Goal: Task Accomplishment & Management: Manage account settings

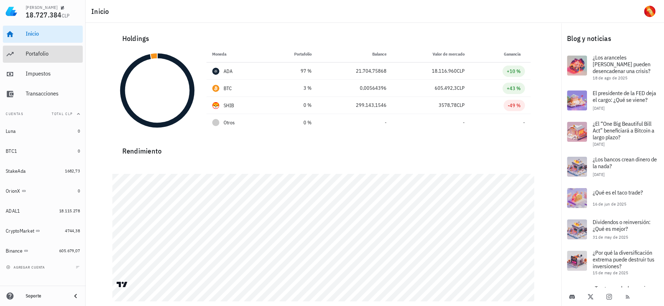
click at [65, 52] on div "Portafolio" at bounding box center [53, 53] width 54 height 7
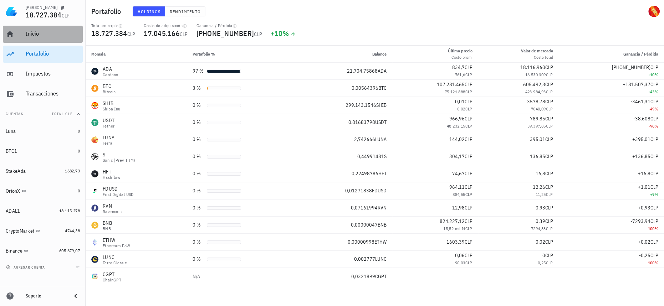
click at [44, 30] on div "Inicio" at bounding box center [53, 34] width 54 height 16
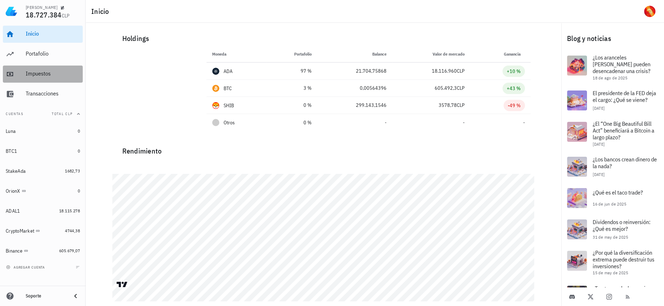
click at [41, 71] on div "Impuestos" at bounding box center [53, 73] width 54 height 7
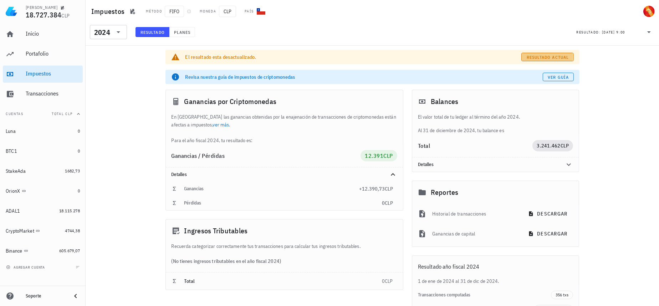
click at [542, 55] on span "Resultado actual" at bounding box center [547, 57] width 42 height 5
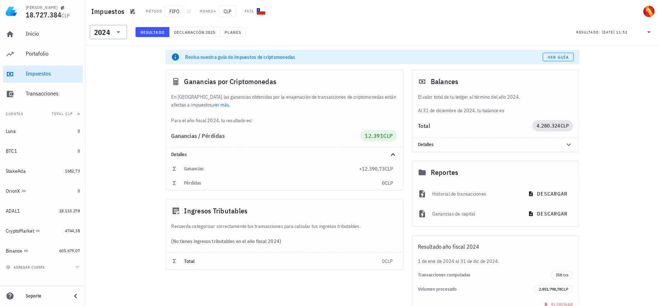
click at [98, 35] on div "2024" at bounding box center [102, 32] width 16 height 7
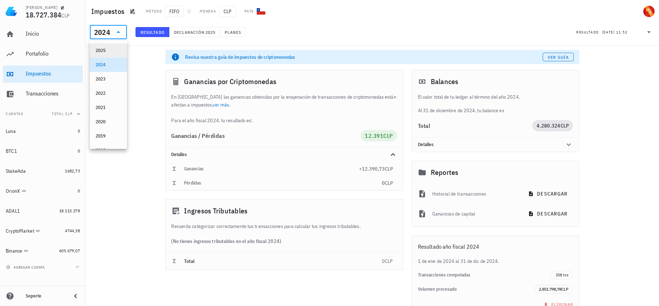
click at [116, 47] on div "2025" at bounding box center [109, 50] width 26 height 11
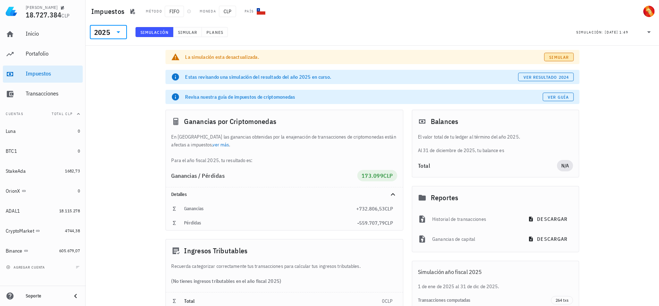
click at [554, 60] on link "Simular" at bounding box center [558, 57] width 29 height 9
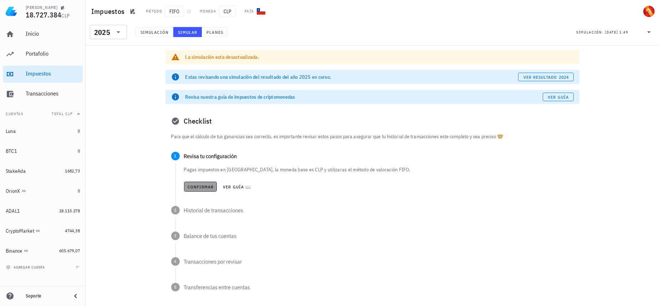
click at [196, 183] on button "Confirmar" at bounding box center [200, 187] width 33 height 10
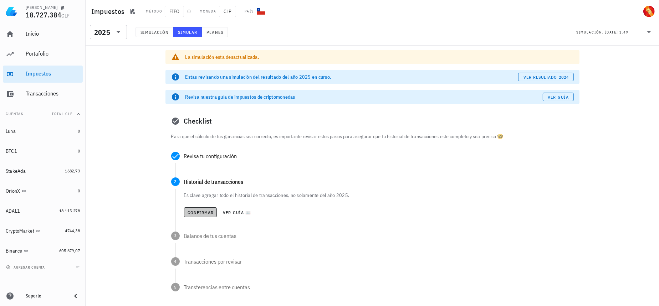
click at [203, 216] on button "Confirmar" at bounding box center [200, 213] width 33 height 10
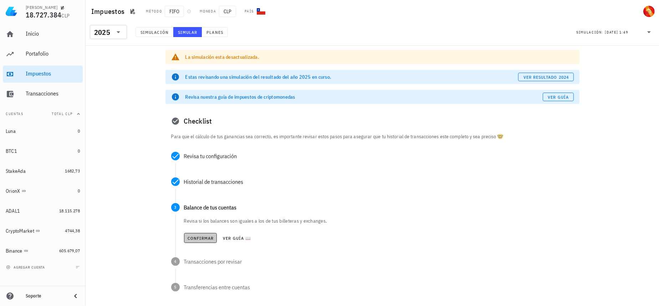
click at [198, 238] on span "Confirmar" at bounding box center [200, 238] width 27 height 5
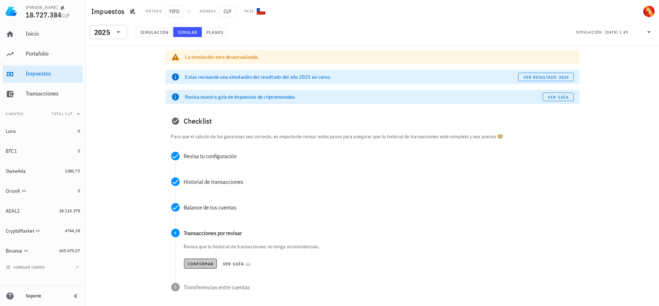
click at [198, 259] on button "Confirmar" at bounding box center [200, 264] width 33 height 10
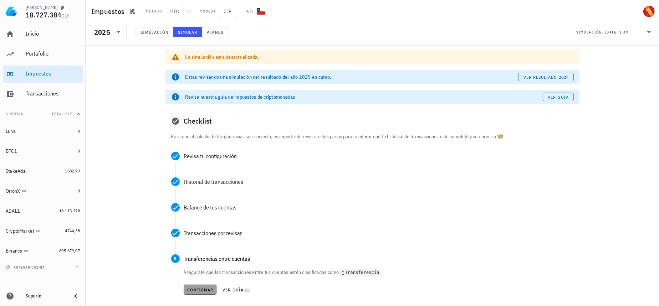
click at [197, 288] on span "Confirmar" at bounding box center [200, 289] width 27 height 5
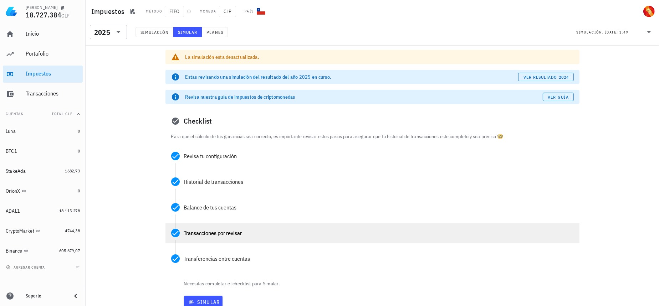
scroll to position [52, 0]
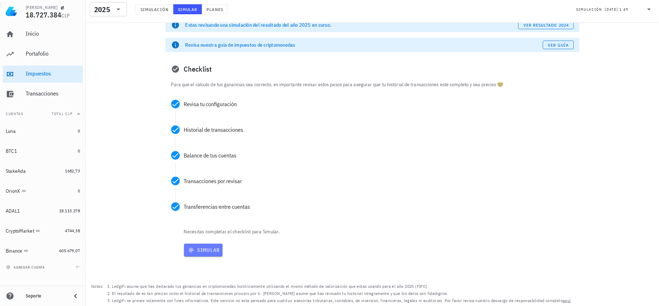
click at [214, 250] on span "Simular" at bounding box center [203, 250] width 33 height 6
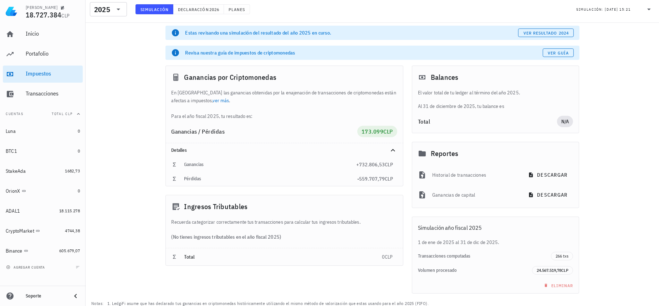
scroll to position [41, 0]
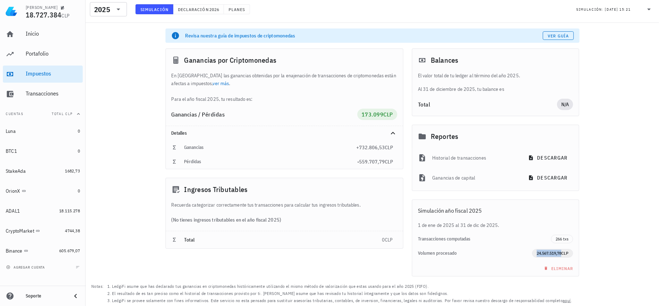
click at [549, 253] on span "24.567.519,78" at bounding box center [549, 253] width 25 height 5
click at [470, 247] on div "Volumen procesado 24.567.519,78 CLP" at bounding box center [495, 253] width 167 height 14
click at [105, 4] on div "2025" at bounding box center [103, 9] width 19 height 14
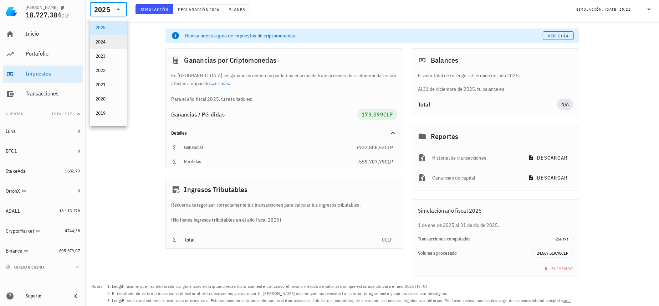
click at [112, 41] on div "2024" at bounding box center [109, 42] width 26 height 6
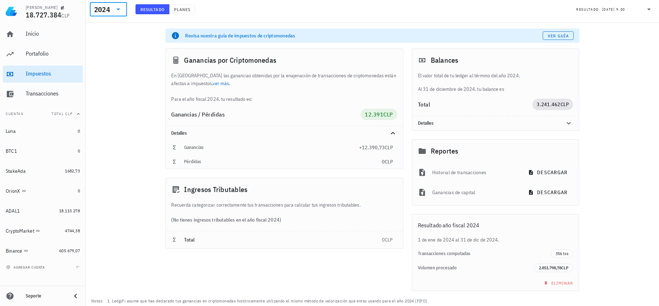
drag, startPoint x: 106, startPoint y: 13, endPoint x: 104, endPoint y: 19, distance: 6.2
click at [106, 13] on div "2024" at bounding box center [103, 9] width 19 height 14
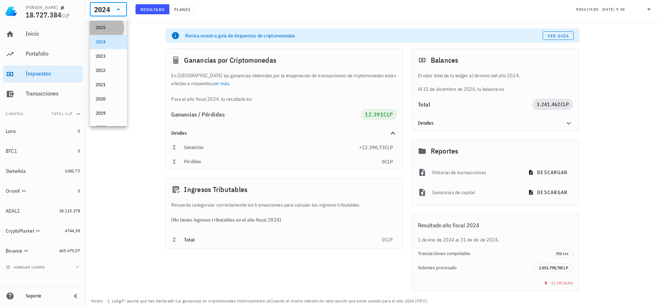
click at [103, 27] on div "2025" at bounding box center [109, 28] width 26 height 6
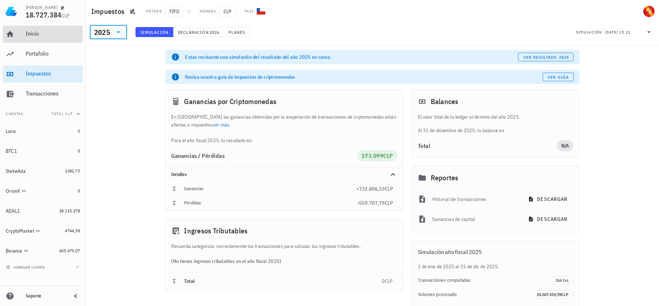
click at [53, 27] on div "Inicio" at bounding box center [53, 34] width 54 height 16
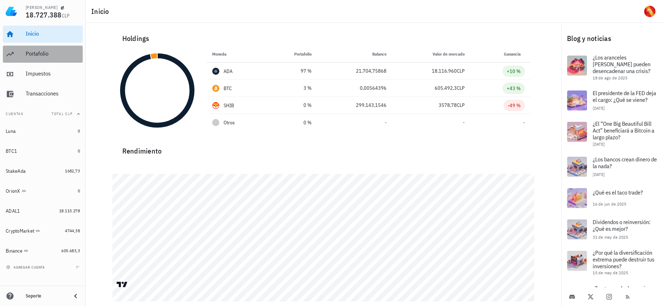
click at [54, 53] on div "Portafolio" at bounding box center [53, 53] width 54 height 7
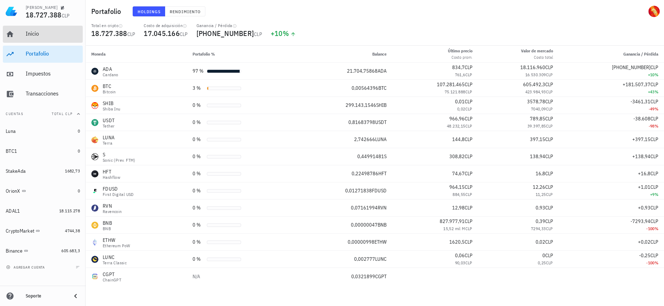
click at [51, 35] on div "Inicio" at bounding box center [53, 33] width 54 height 7
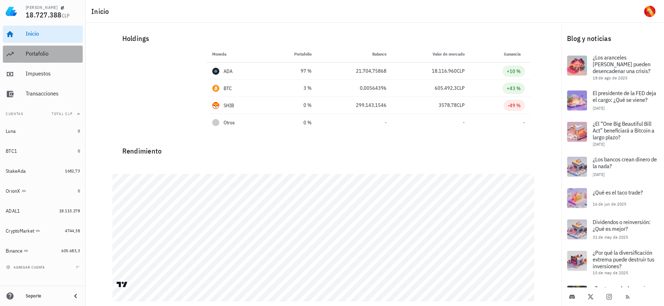
click at [51, 46] on div "Portafolio" at bounding box center [53, 54] width 54 height 16
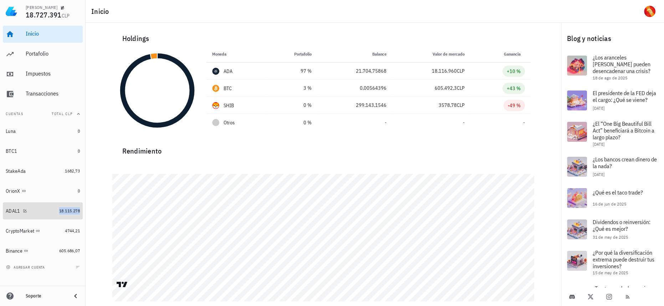
click at [65, 210] on span "18.115.278" at bounding box center [69, 210] width 21 height 5
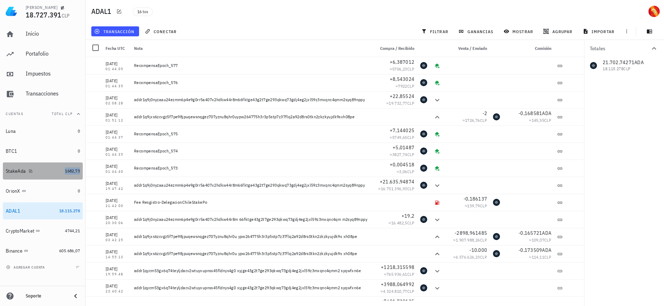
click at [75, 172] on span "1682,73" at bounding box center [72, 170] width 15 height 5
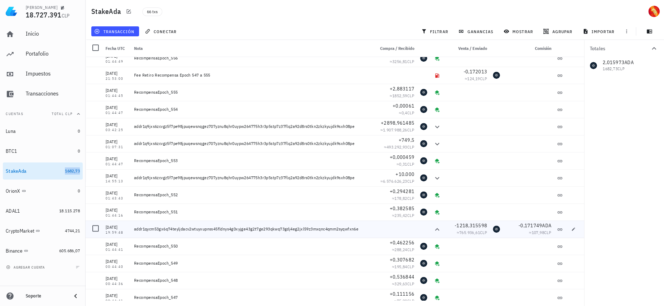
scroll to position [886, 0]
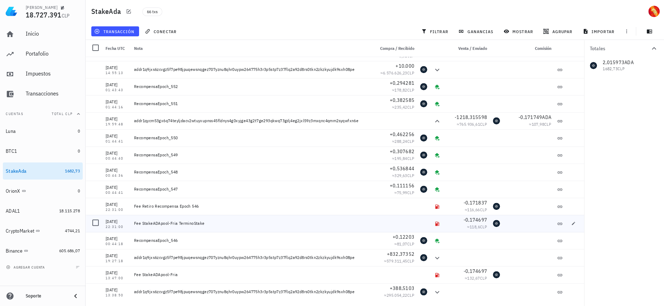
click at [170, 224] on div "Fee StakeADApool-Fria TerminoStake" at bounding box center [251, 224] width 235 height 6
click at [69, 231] on span "4744,21" at bounding box center [72, 230] width 15 height 5
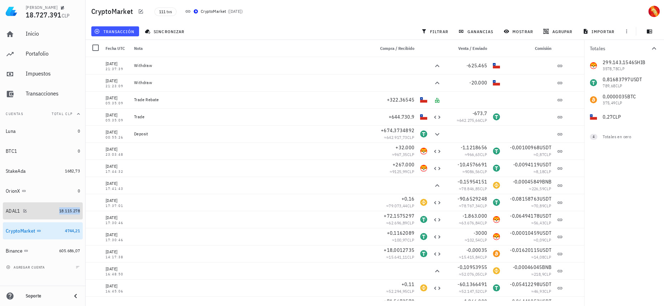
click at [66, 211] on span "18.115.278" at bounding box center [69, 210] width 21 height 5
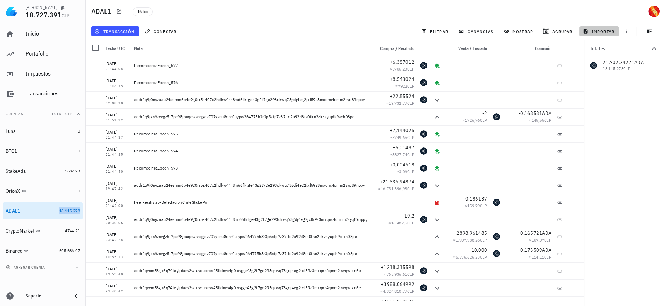
click at [599, 31] on span "importar" at bounding box center [599, 32] width 30 height 6
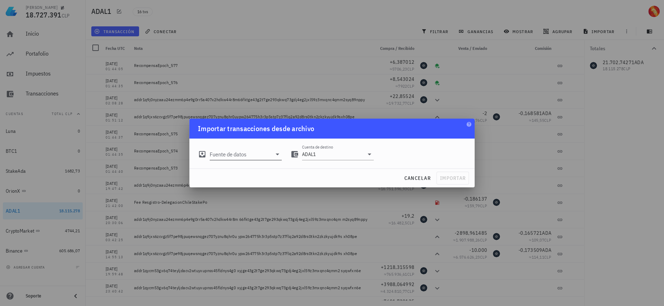
click at [241, 153] on input "Fuente de datos" at bounding box center [241, 154] width 62 height 11
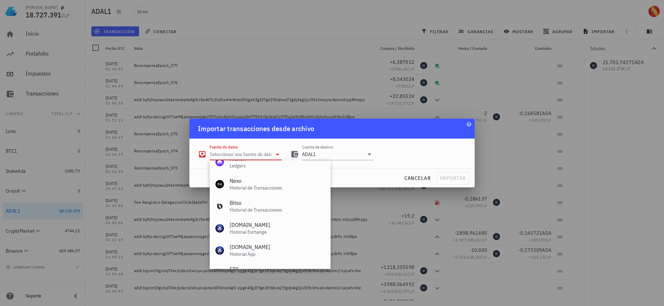
scroll to position [297, 0]
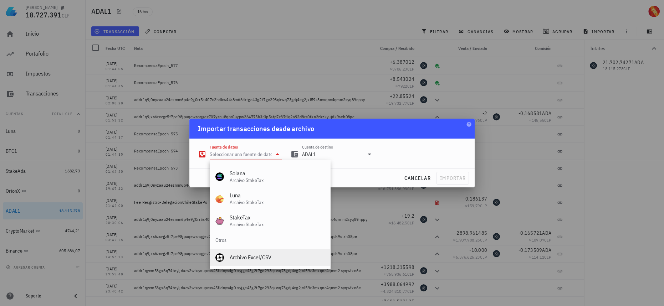
click at [256, 256] on div "Archivo Excel/CSV" at bounding box center [277, 257] width 95 height 7
type input "Archivo Excel/CSV"
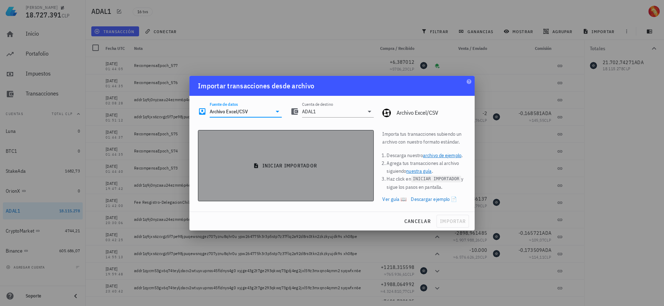
click at [282, 159] on button "iniciar importador" at bounding box center [286, 165] width 176 height 71
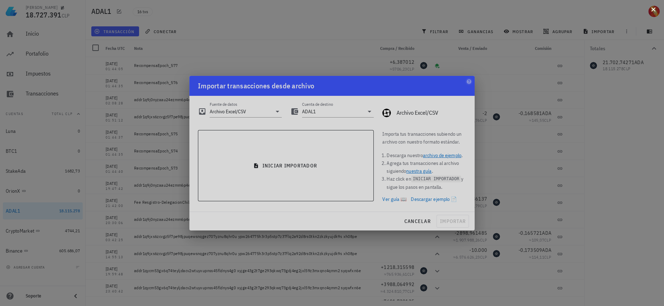
click at [653, 9] on button at bounding box center [653, 8] width 7 height 7
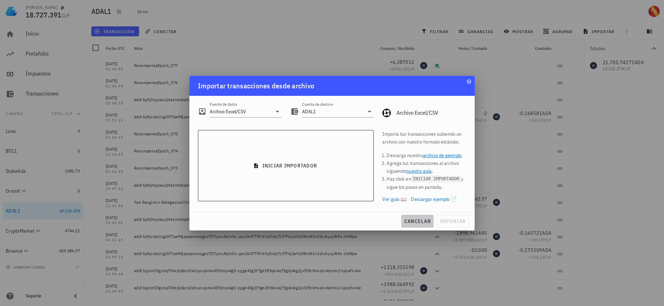
click at [418, 221] on span "cancelar" at bounding box center [417, 221] width 27 height 6
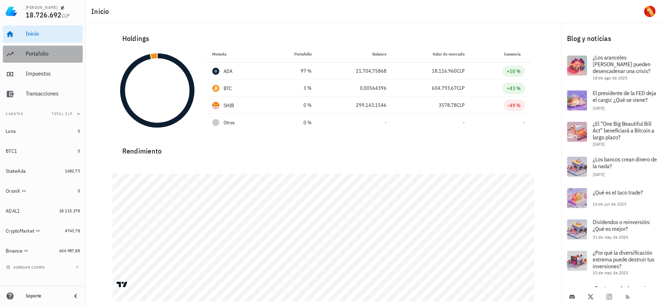
click at [46, 53] on div "Portafolio" at bounding box center [53, 53] width 54 height 7
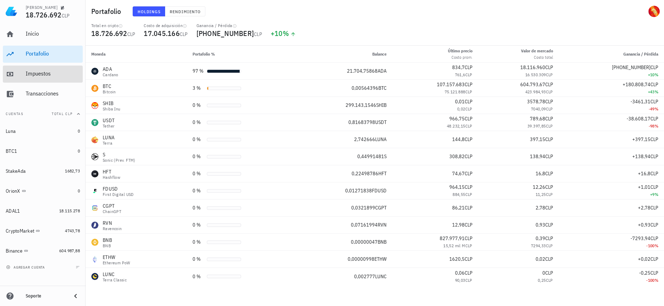
click at [44, 73] on div "Impuestos" at bounding box center [53, 73] width 54 height 7
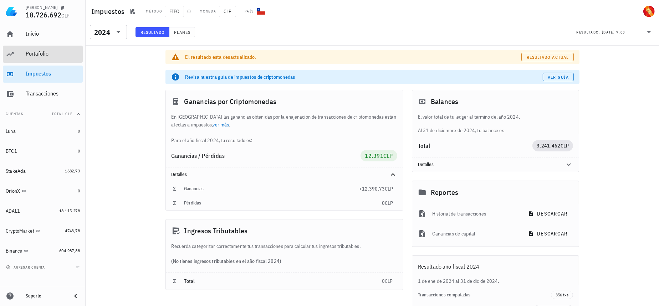
click at [43, 60] on div "Portafolio" at bounding box center [53, 54] width 54 height 16
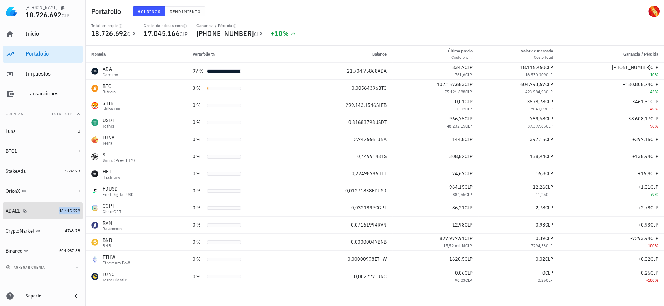
click at [65, 213] on span "18.115.278" at bounding box center [69, 210] width 21 height 5
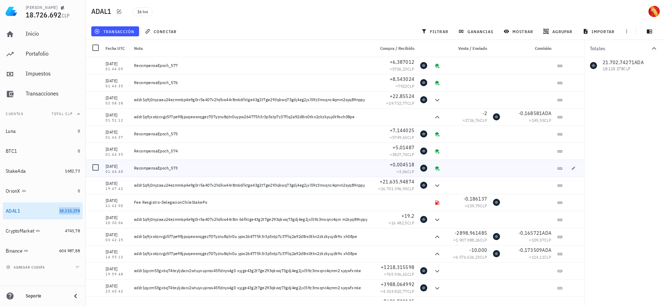
drag, startPoint x: 193, startPoint y: 169, endPoint x: 172, endPoint y: 168, distance: 20.7
click at [172, 168] on div "RecompensaEpoch_573" at bounding box center [251, 168] width 235 height 6
copy div "573"
click at [609, 31] on span "importar" at bounding box center [599, 32] width 30 height 6
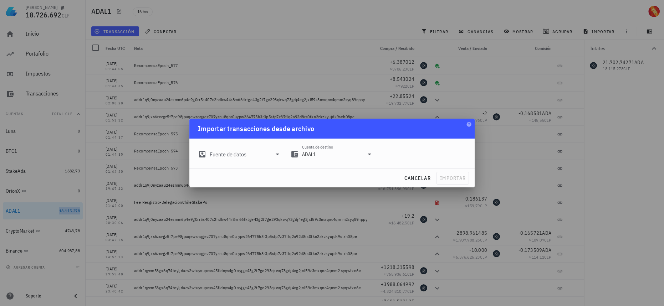
click at [251, 160] on div "Fuente de datos" at bounding box center [246, 154] width 72 height 11
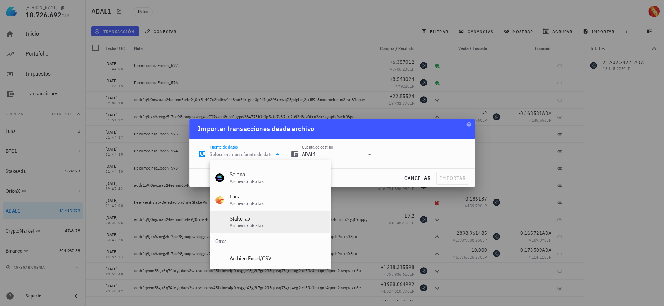
scroll to position [297, 0]
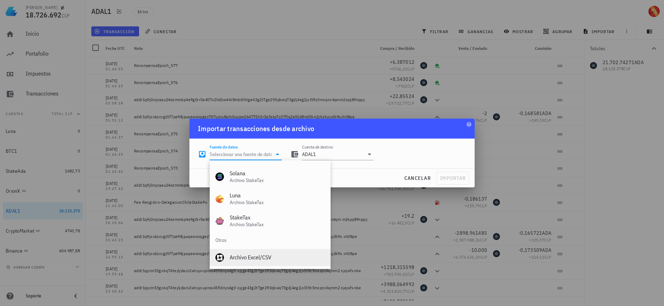
click at [257, 257] on div "Archivo Excel/CSV" at bounding box center [277, 257] width 95 height 7
type input "Archivo Excel/CSV"
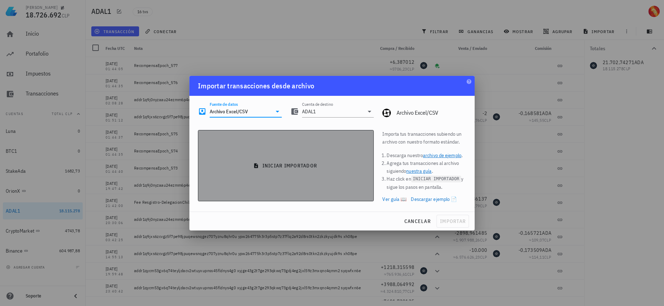
click at [324, 164] on span "iniciar importador" at bounding box center [286, 166] width 164 height 6
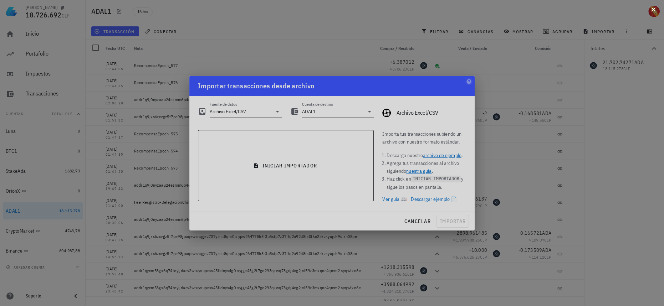
click at [655, 9] on button at bounding box center [653, 8] width 7 height 7
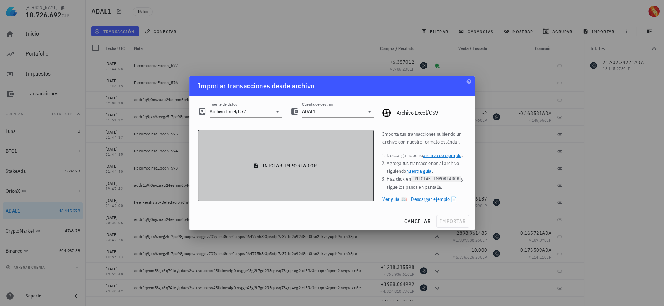
click at [292, 166] on span "iniciar importador" at bounding box center [286, 166] width 164 height 6
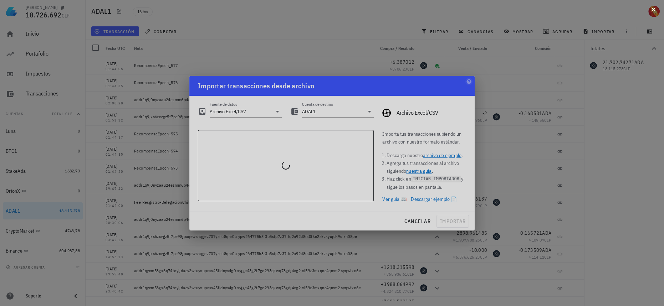
click at [652, 9] on button at bounding box center [653, 8] width 7 height 7
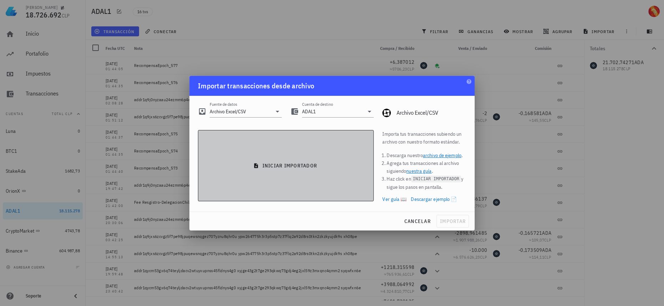
click at [254, 164] on icon "button" at bounding box center [256, 165] width 4 height 5
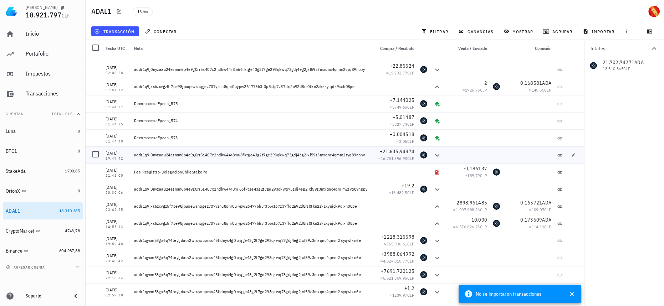
scroll to position [0, 0]
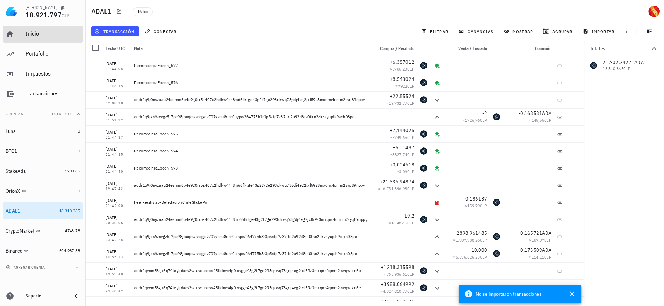
click at [60, 37] on div "Inicio" at bounding box center [53, 34] width 54 height 16
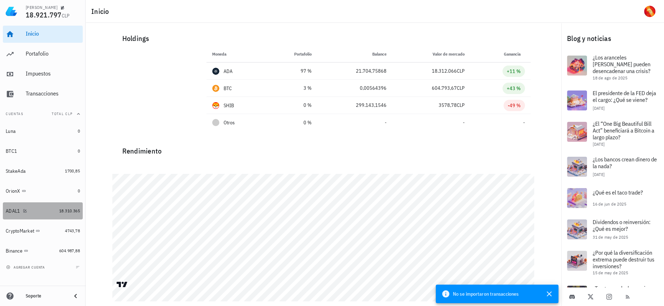
click at [72, 218] on link "ADAL1 18.310.365" at bounding box center [43, 211] width 80 height 17
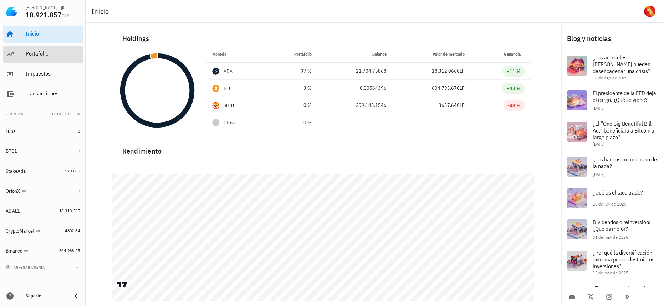
click at [37, 56] on div "Portafolio" at bounding box center [53, 53] width 54 height 7
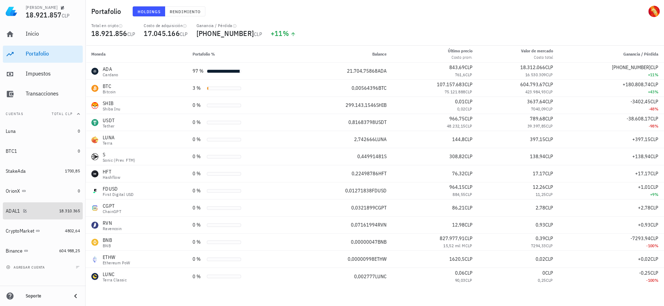
click at [66, 214] on div "18.310.365" at bounding box center [69, 211] width 21 height 7
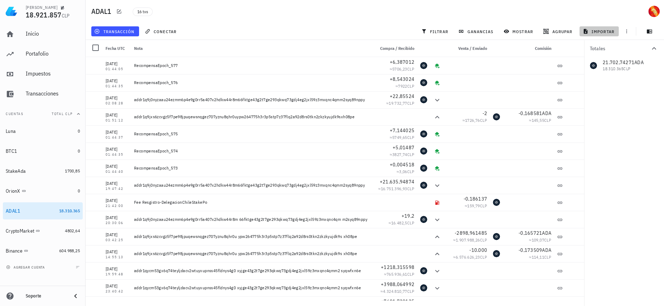
click at [611, 29] on span "importar" at bounding box center [599, 32] width 30 height 6
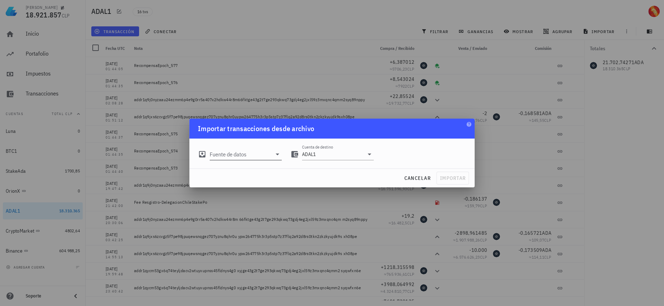
click at [253, 154] on input "Fuente de datos" at bounding box center [241, 154] width 62 height 11
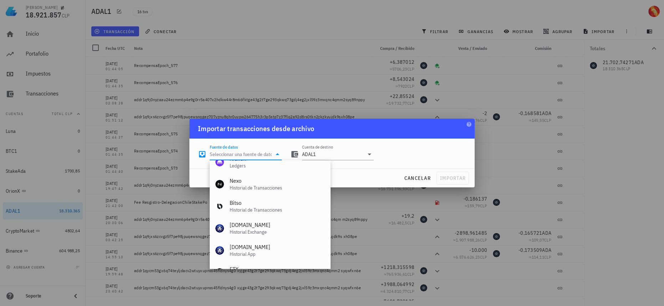
scroll to position [297, 0]
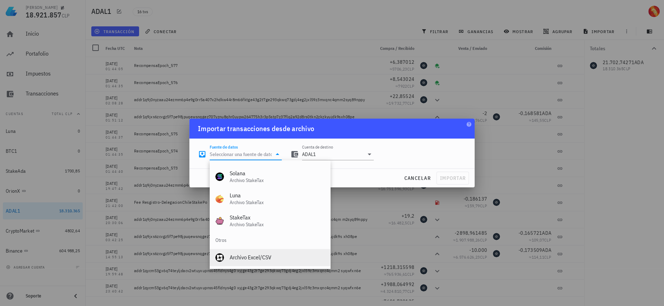
click at [257, 257] on div "Archivo Excel/CSV" at bounding box center [277, 257] width 95 height 7
type input "Archivo Excel/CSV"
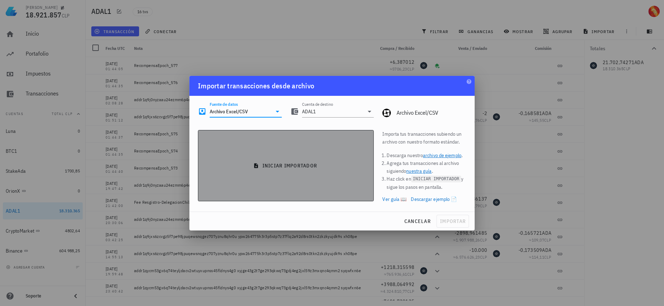
click at [273, 179] on button "iniciar importador" at bounding box center [286, 165] width 176 height 71
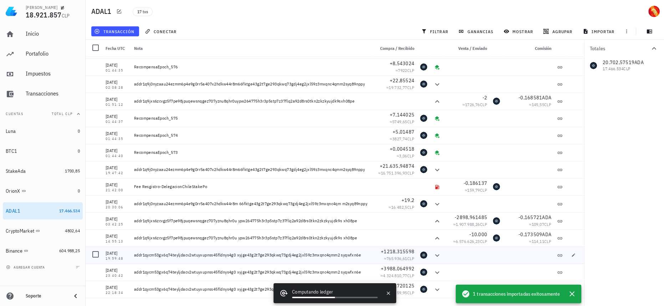
scroll to position [47, 0]
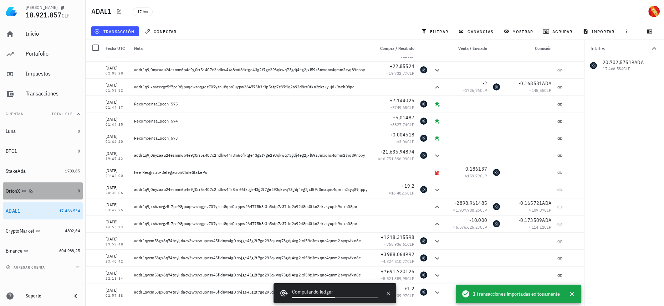
click at [41, 192] on div "OrionX" at bounding box center [40, 191] width 69 height 7
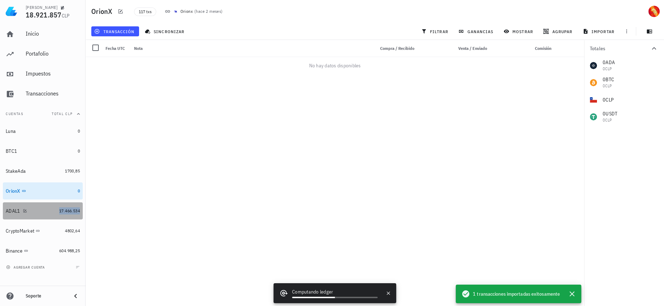
click at [63, 210] on span "17.466.534" at bounding box center [69, 210] width 21 height 5
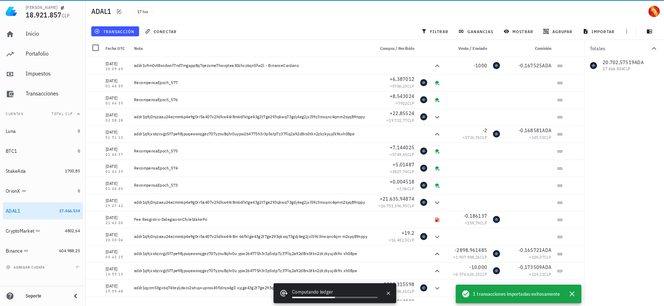
click at [340, 294] on div "Computando ledger" at bounding box center [335, 293] width 86 height 9
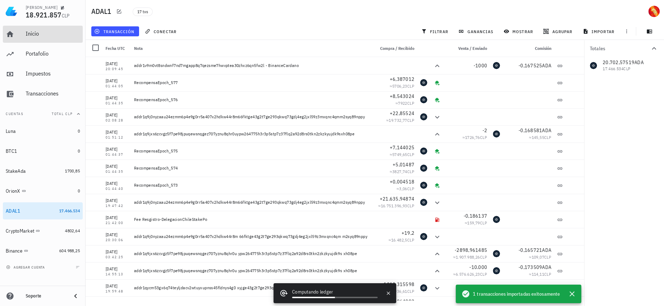
click at [55, 29] on div "Inicio" at bounding box center [53, 34] width 54 height 16
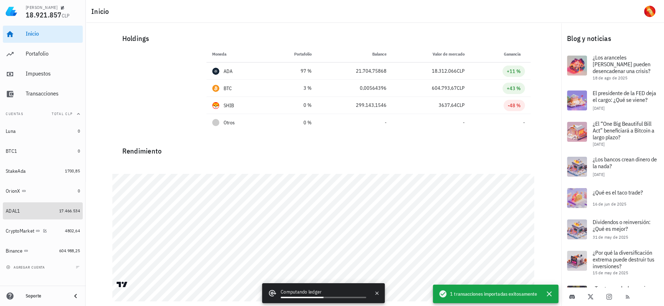
click at [62, 216] on link "ADAL1 17.466.534" at bounding box center [43, 211] width 80 height 17
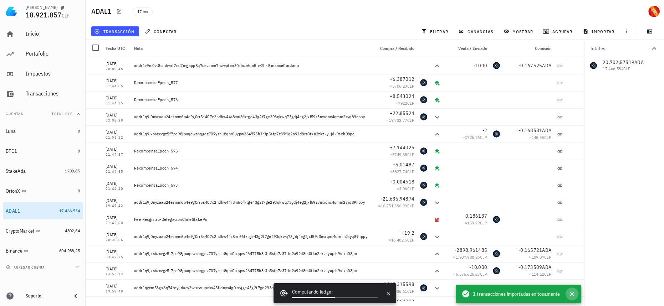
click at [572, 290] on icon "button" at bounding box center [572, 294] width 9 height 9
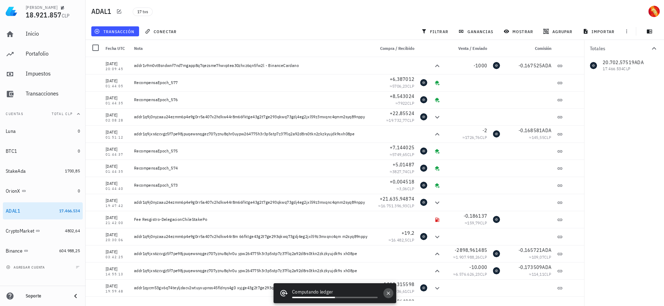
click at [392, 295] on button "button" at bounding box center [388, 294] width 10 height 10
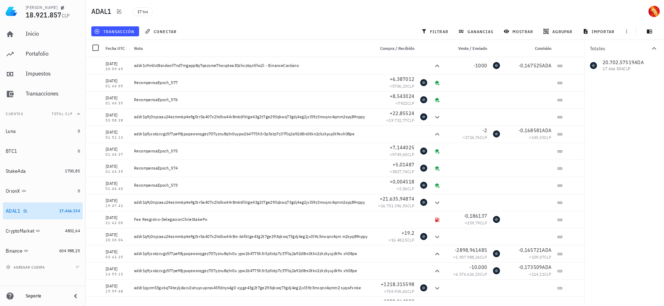
click at [53, 208] on div "ADAL1" at bounding box center [31, 211] width 51 height 7
click at [65, 185] on div "OrionX" at bounding box center [40, 191] width 69 height 15
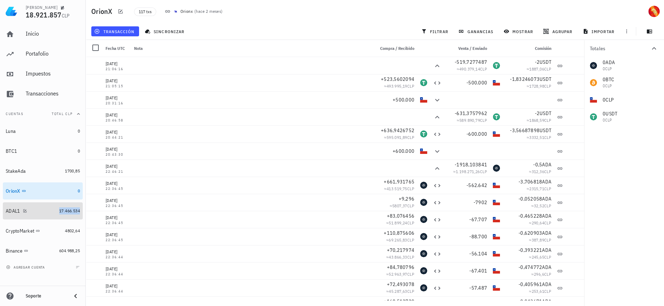
click at [71, 212] on span "17.466.534" at bounding box center [69, 210] width 21 height 5
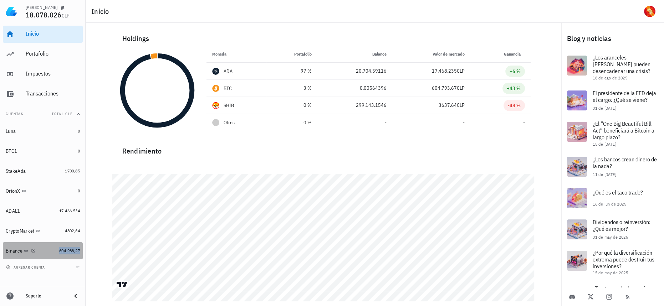
click at [61, 251] on span "604.988,27" at bounding box center [69, 250] width 21 height 5
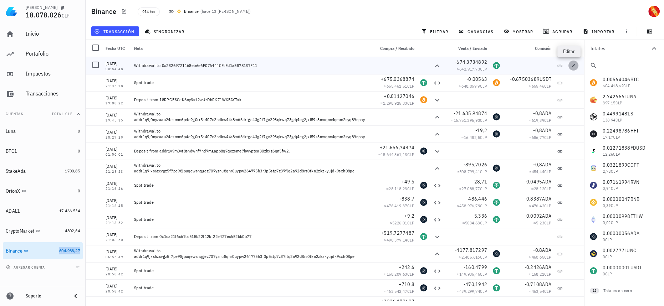
click at [571, 66] on icon "button" at bounding box center [573, 65] width 4 height 4
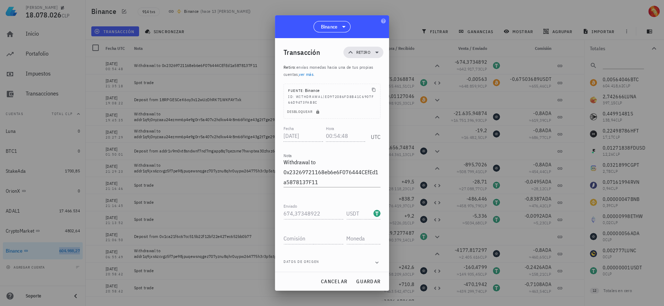
scroll to position [1, 0]
click at [338, 279] on span "cancelar" at bounding box center [334, 282] width 27 height 6
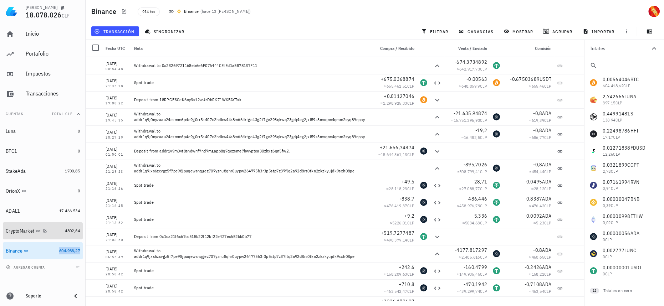
click at [56, 236] on div "CryptoMarket" at bounding box center [34, 231] width 56 height 15
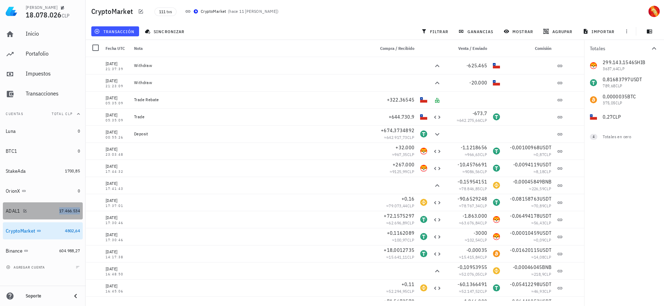
click at [65, 210] on span "17.466.534" at bounding box center [69, 210] width 21 height 5
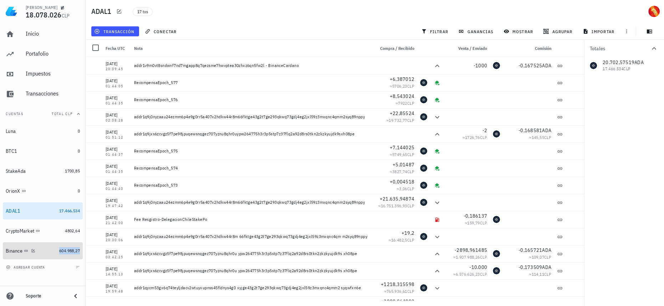
drag, startPoint x: 63, startPoint y: 249, endPoint x: 177, endPoint y: 224, distance: 117.1
click at [63, 249] on span "604.988,27" at bounding box center [69, 250] width 21 height 5
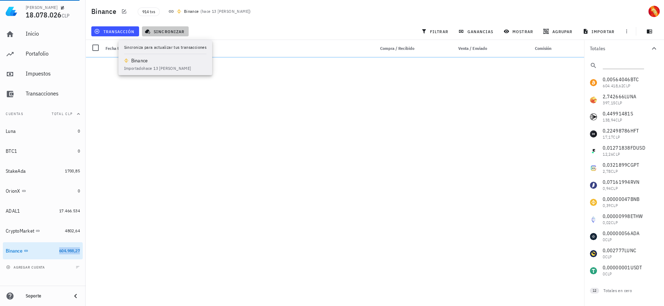
click at [174, 31] on span "sincronizar" at bounding box center [165, 32] width 38 height 6
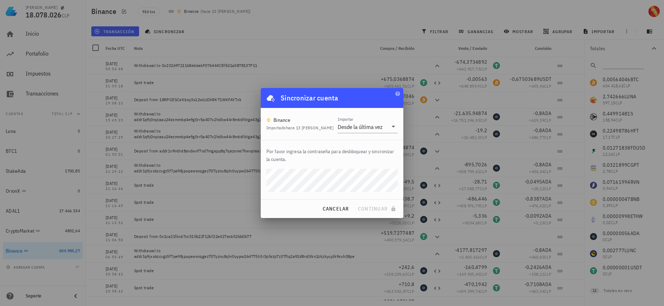
click at [346, 182] on div "Sincronizar cuenta Binance Importado hace 13 días Importar Desde la última vez …" at bounding box center [332, 153] width 143 height 131
click at [355, 203] on button "continuar" at bounding box center [378, 209] width 46 height 13
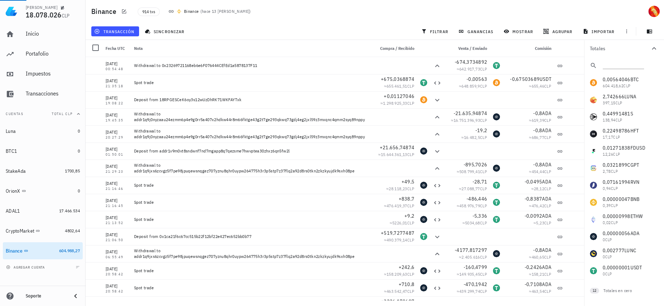
click at [212, 31] on div "transacción sincronizar filtrar ganancias mostrar agrupar importar" at bounding box center [375, 31] width 570 height 17
click at [57, 231] on div "CryptoMarket" at bounding box center [34, 231] width 56 height 7
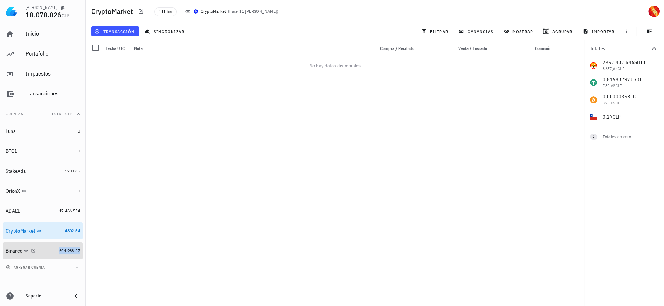
click at [75, 253] on span "604.988,27" at bounding box center [69, 250] width 21 height 5
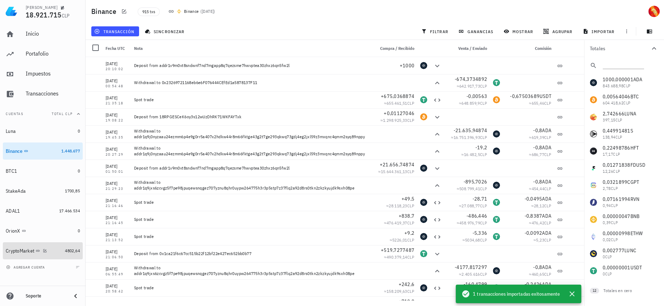
click at [61, 246] on link "CryptoMarket 4802,64" at bounding box center [43, 251] width 80 height 17
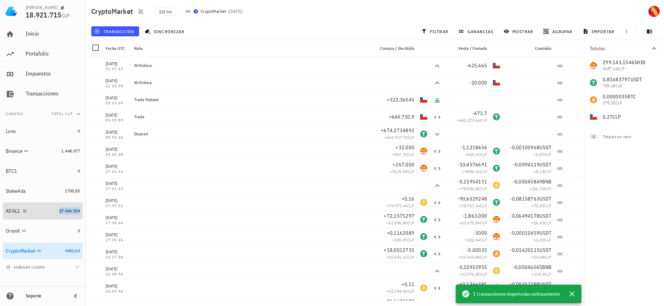
click at [72, 213] on span "17.466.534" at bounding box center [69, 210] width 21 height 5
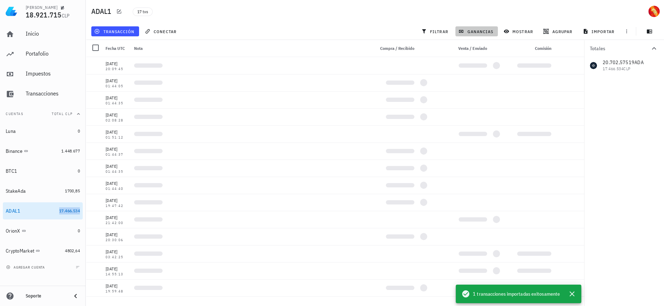
click at [484, 30] on span "ganancias" at bounding box center [477, 32] width 34 height 6
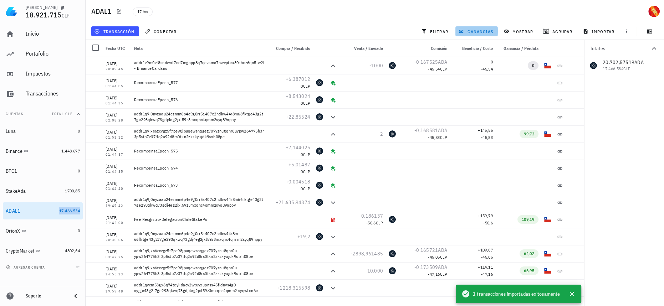
click at [494, 34] on button "ganancias" at bounding box center [476, 31] width 42 height 10
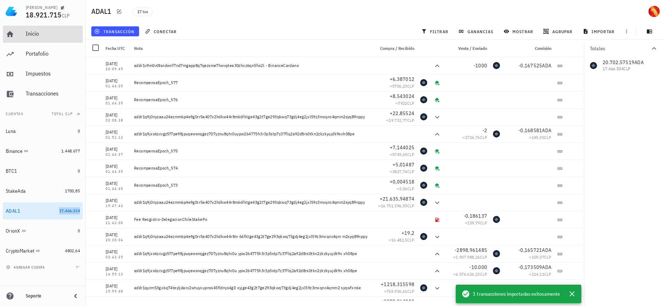
click at [63, 35] on div "Inicio" at bounding box center [53, 33] width 54 height 7
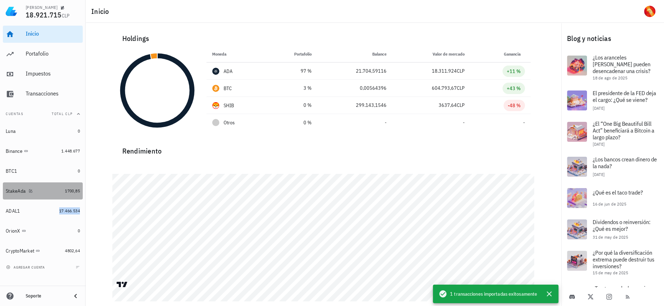
click at [58, 197] on div "StakeAda" at bounding box center [34, 191] width 56 height 15
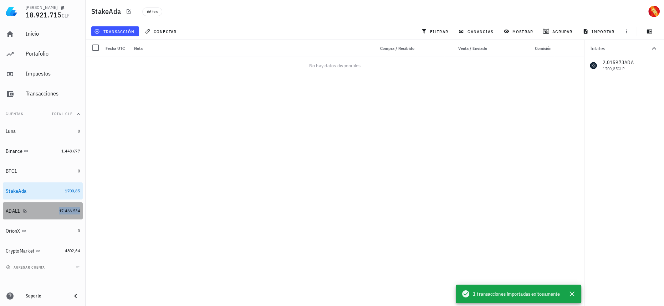
click at [59, 208] on div "17.466.534" at bounding box center [69, 211] width 21 height 7
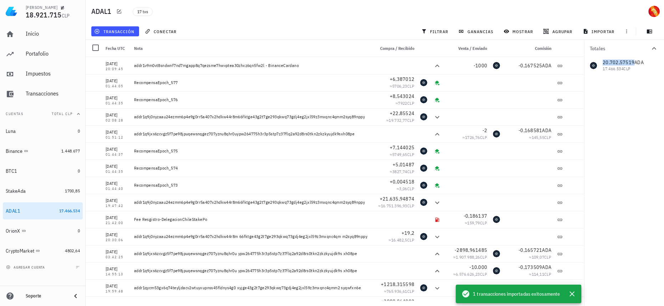
drag, startPoint x: 602, startPoint y: 61, endPoint x: 633, endPoint y: 63, distance: 30.7
click at [633, 63] on div "20.702,57519 ADA 17.466.534 CLP" at bounding box center [624, 65] width 80 height 17
copy span "20.702,57519"
copy span "+6,387012"
